Goal: Use online tool/utility: Utilize a website feature to perform a specific function

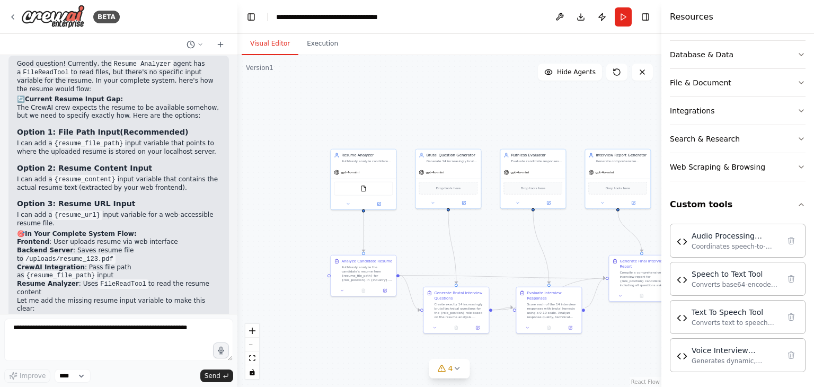
scroll to position [25626, 0]
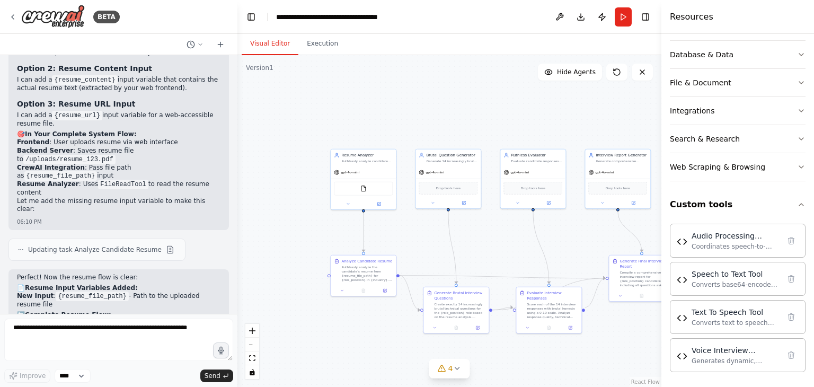
click at [103, 344] on textarea at bounding box center [118, 340] width 229 height 42
type textarea "*"
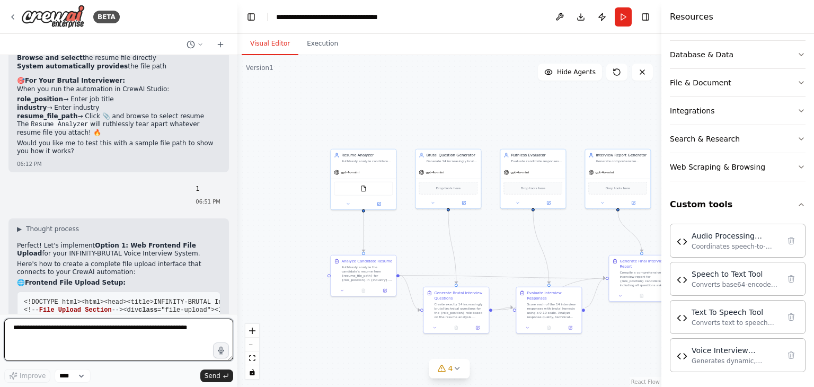
scroll to position [26802, 0]
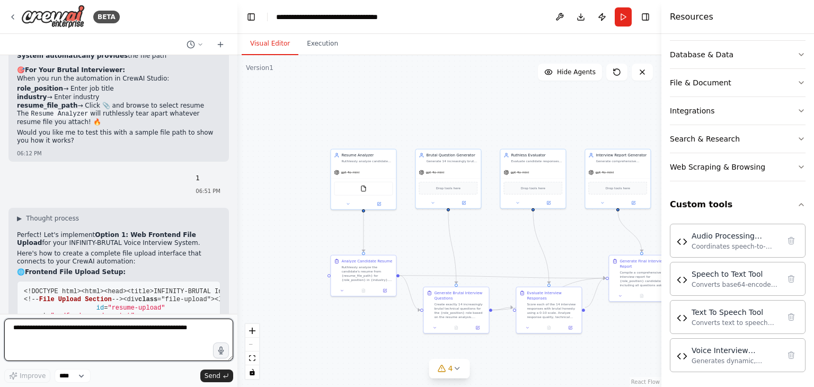
click at [130, 334] on textarea at bounding box center [118, 340] width 229 height 42
type textarea "**********"
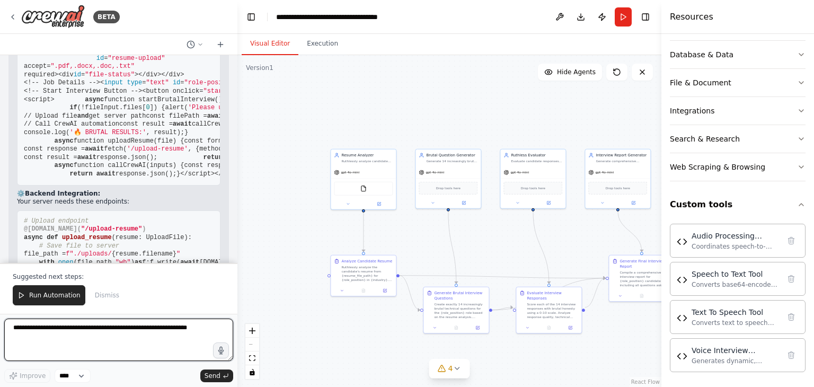
scroll to position [27060, 0]
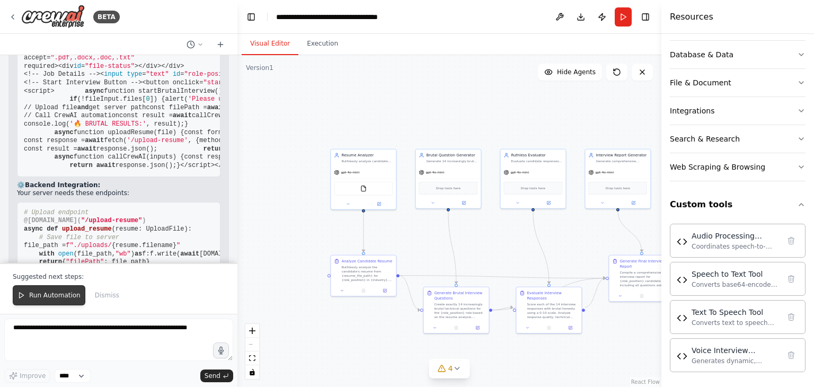
click at [47, 293] on span "Run Automation" at bounding box center [54, 295] width 51 height 8
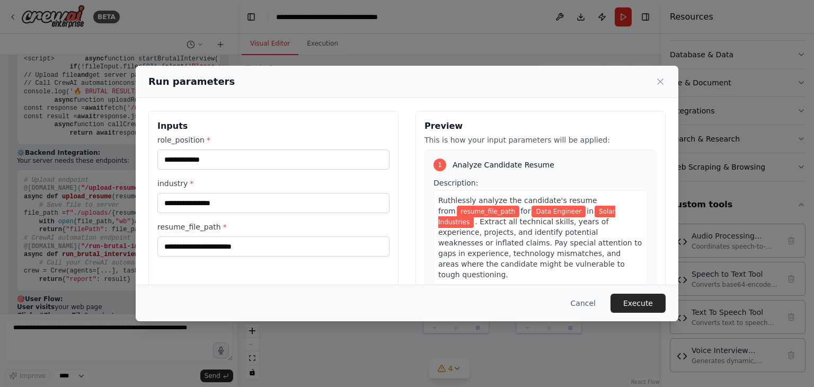
scroll to position [34, 0]
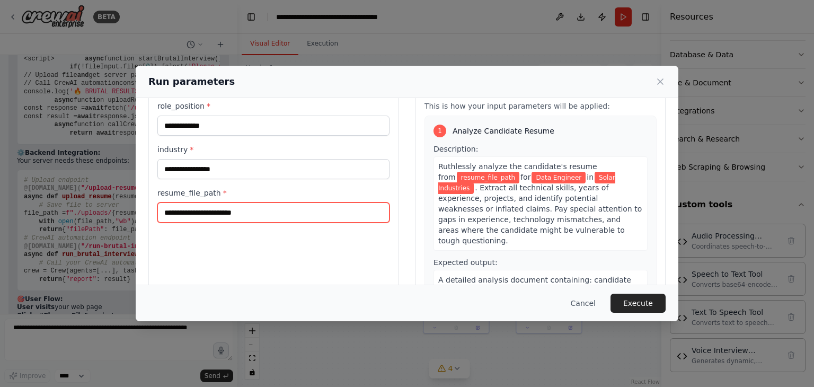
click at [235, 215] on input "resume_file_path *" at bounding box center [273, 213] width 232 height 20
click at [271, 208] on input "resume_file_path *" at bounding box center [273, 213] width 232 height 20
paste input "**********"
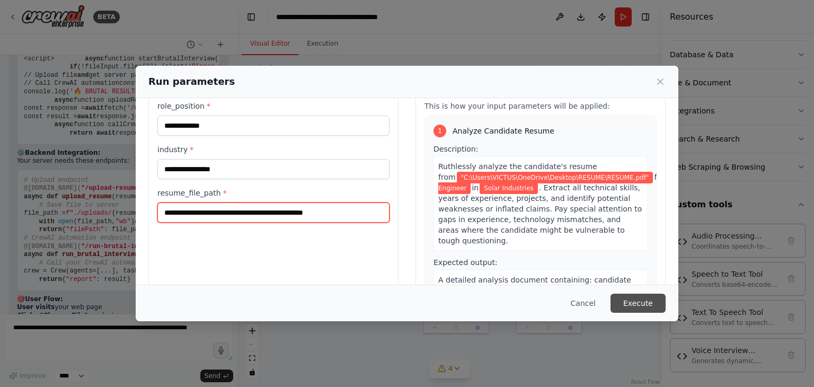
type input "**********"
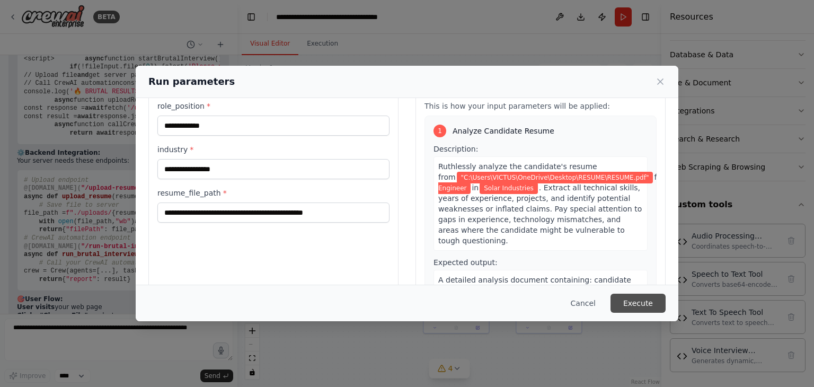
click at [621, 301] on button "Execute" at bounding box center [638, 303] width 55 height 19
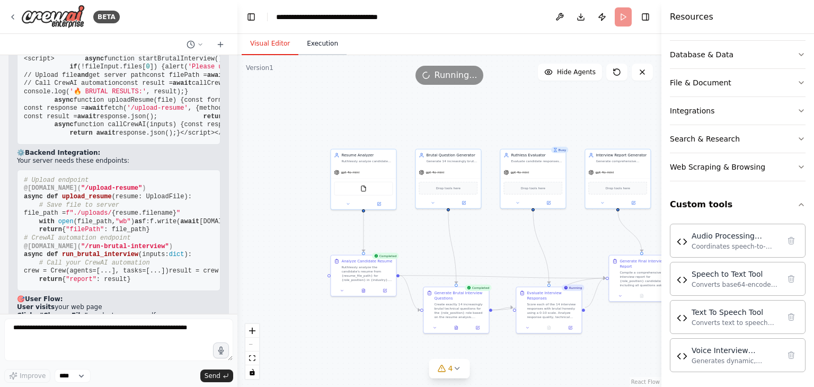
click at [322, 43] on button "Execution" at bounding box center [323, 44] width 48 height 22
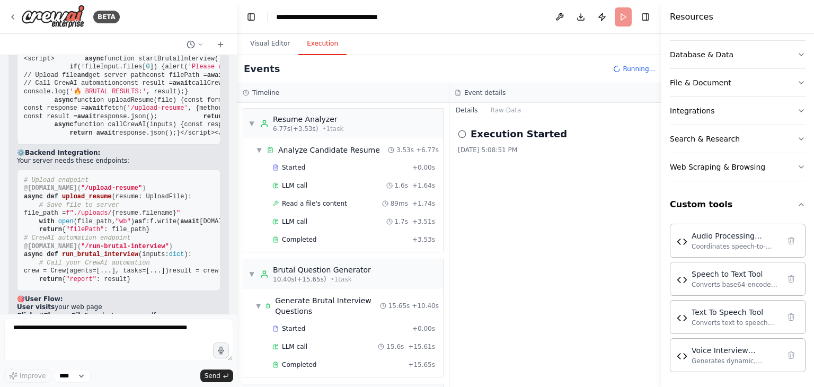
scroll to position [95, 0]
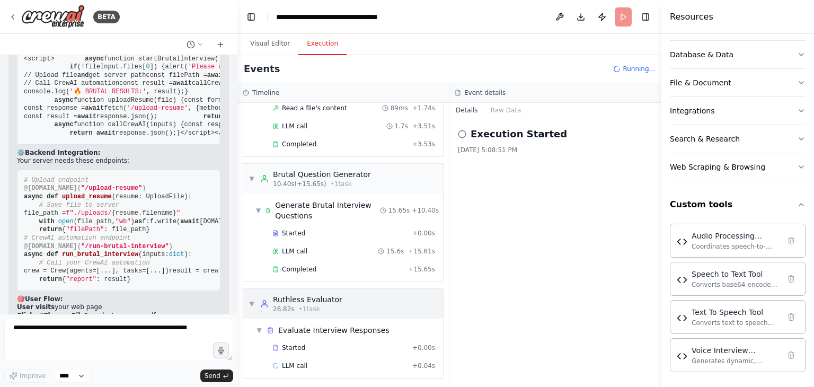
click at [252, 304] on span "▼" at bounding box center [252, 304] width 6 height 8
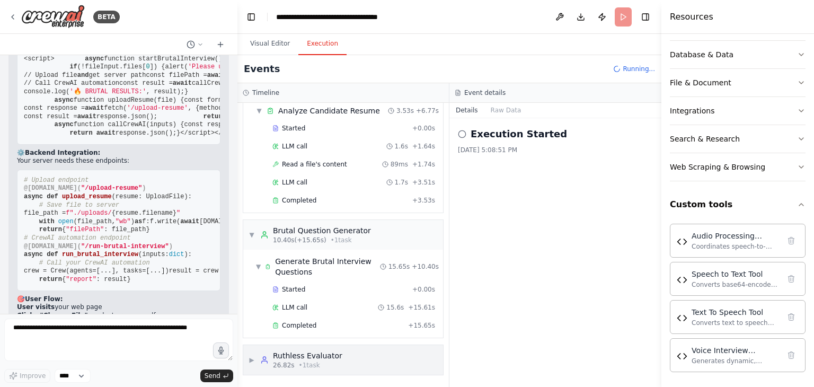
scroll to position [37, 0]
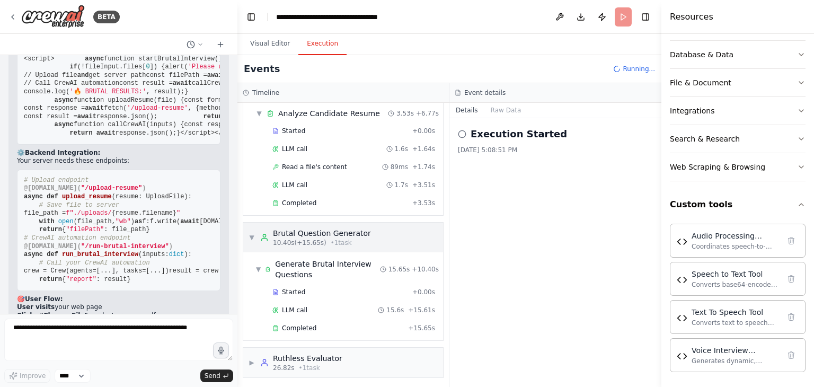
click at [253, 233] on span "▼" at bounding box center [252, 237] width 6 height 8
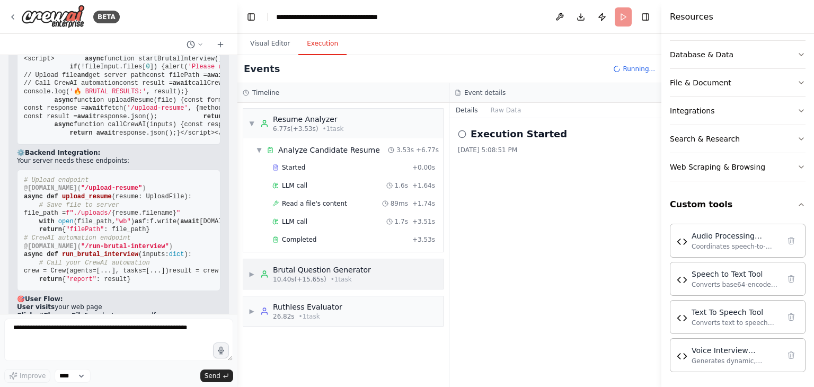
scroll to position [0, 0]
click at [252, 138] on div "▼ Analyze Candidate Resume 3.53s + 6.77s Started + 0.00s LLM call 1.6s + 1.64s …" at bounding box center [343, 194] width 200 height 113
click at [252, 124] on span "▼" at bounding box center [252, 123] width 6 height 8
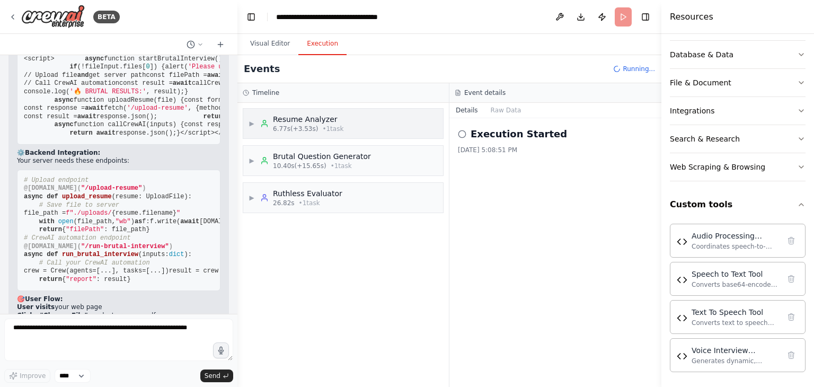
click at [252, 124] on span "▶" at bounding box center [252, 123] width 6 height 8
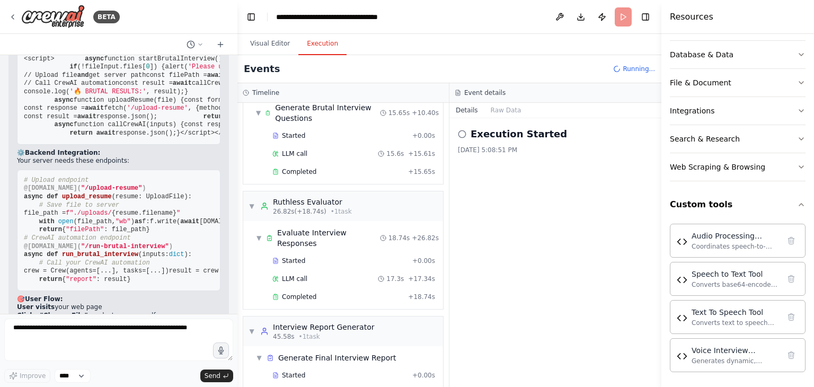
scroll to position [209, 0]
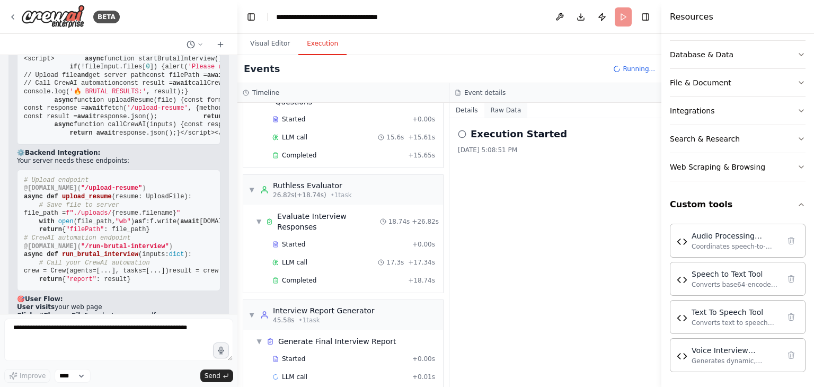
click at [497, 107] on button "Raw Data" at bounding box center [506, 110] width 43 height 15
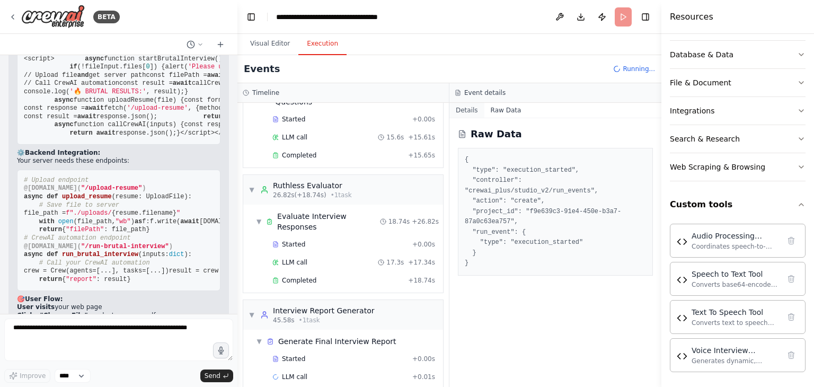
click at [463, 109] on button "Details" at bounding box center [467, 110] width 35 height 15
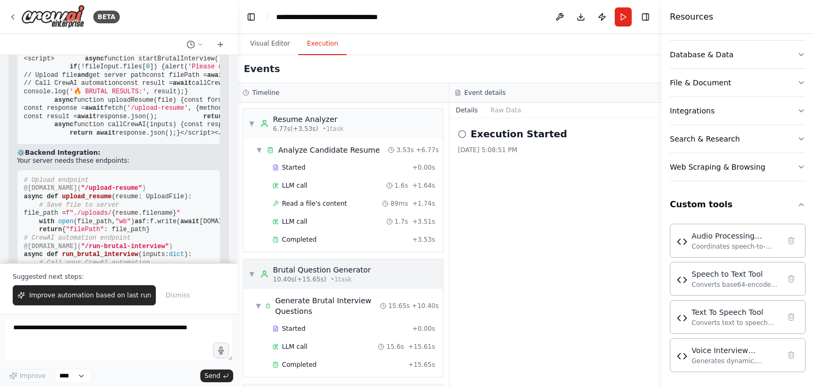
scroll to position [238, 0]
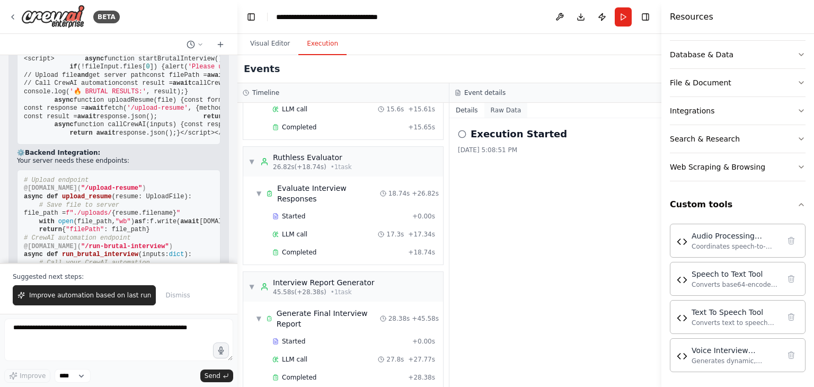
click at [487, 111] on button "Raw Data" at bounding box center [506, 110] width 43 height 15
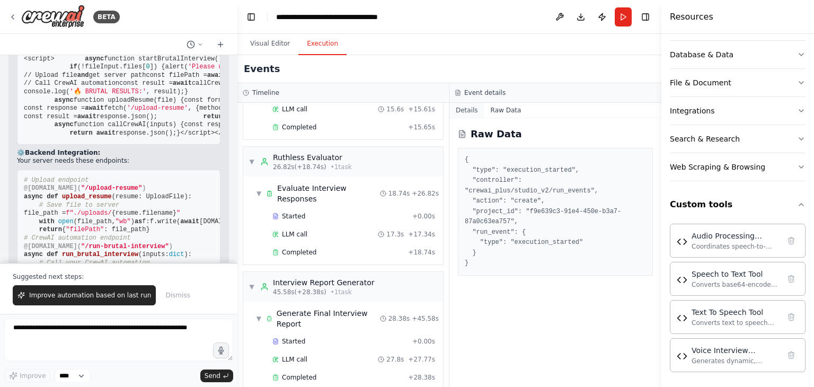
click at [465, 109] on button "Details" at bounding box center [467, 110] width 35 height 15
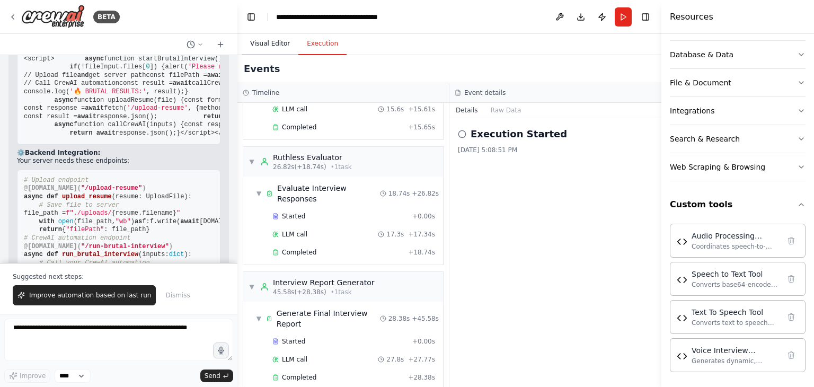
click at [271, 46] on button "Visual Editor" at bounding box center [270, 44] width 57 height 22
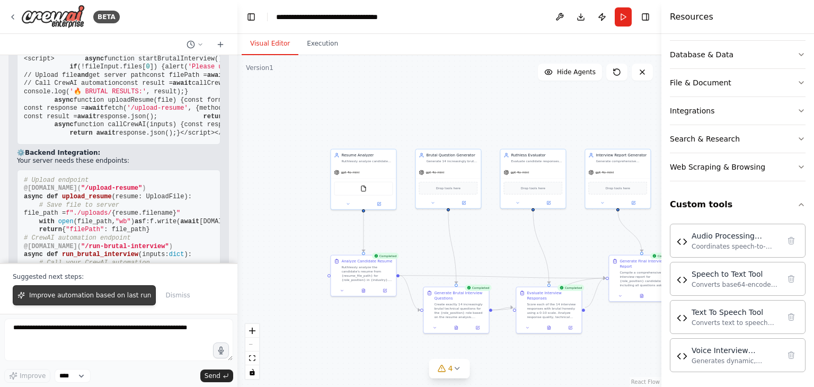
click at [98, 300] on span "Improve automation based on last run" at bounding box center [90, 295] width 122 height 8
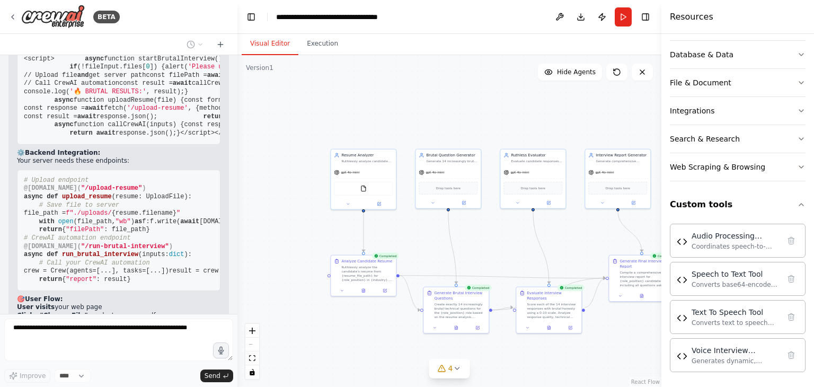
scroll to position [27120, 0]
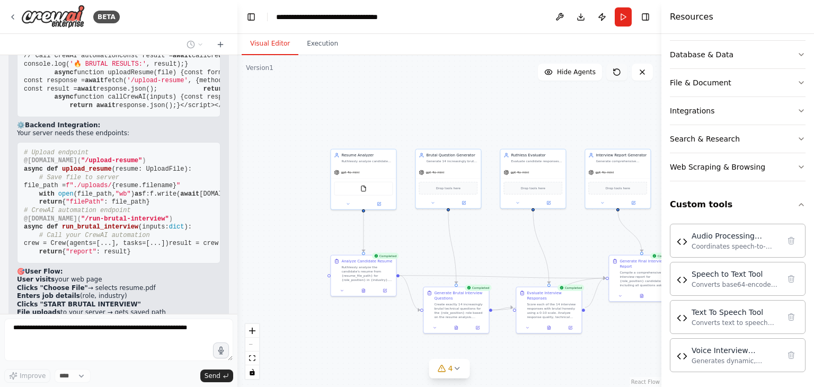
click at [619, 75] on icon at bounding box center [617, 72] width 8 height 8
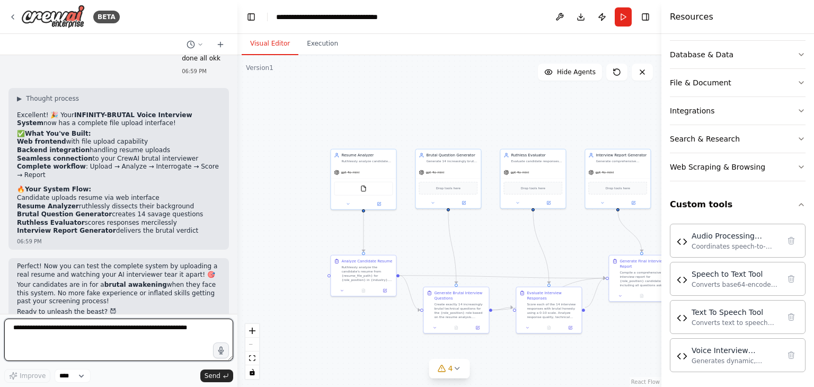
scroll to position [27527, 0]
